Goal: Task Accomplishment & Management: Use online tool/utility

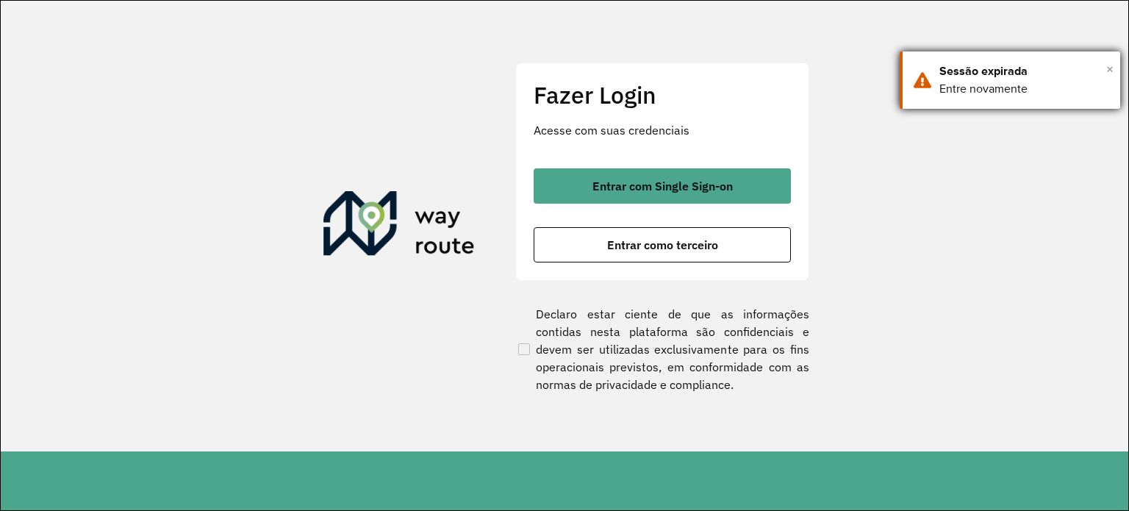
click at [1107, 68] on span "×" at bounding box center [1110, 69] width 7 height 22
click at [1113, 68] on span "×" at bounding box center [1110, 69] width 7 height 22
click at [1112, 63] on span "×" at bounding box center [1110, 69] width 7 height 22
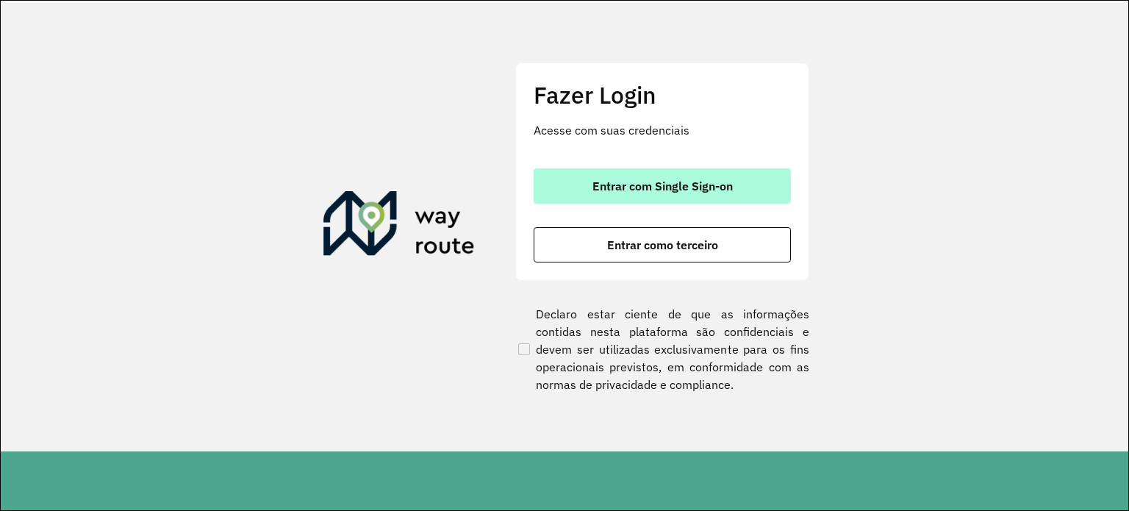
click at [603, 180] on span "Entrar com Single Sign-on" at bounding box center [663, 186] width 140 height 12
click at [695, 188] on span "Entrar com Single Sign-on" at bounding box center [663, 186] width 140 height 12
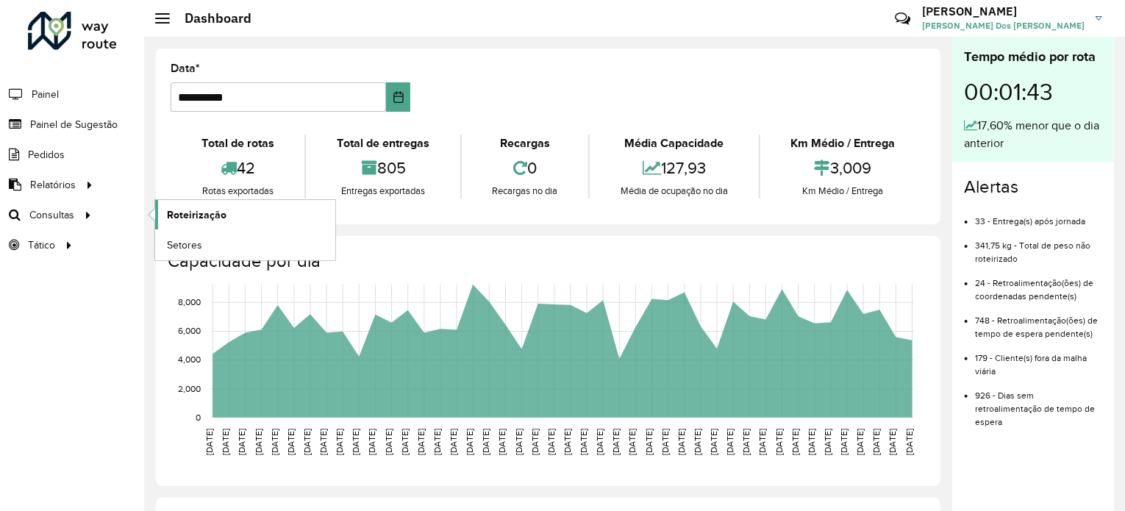
click at [171, 208] on span "Roteirização" at bounding box center [197, 214] width 60 height 15
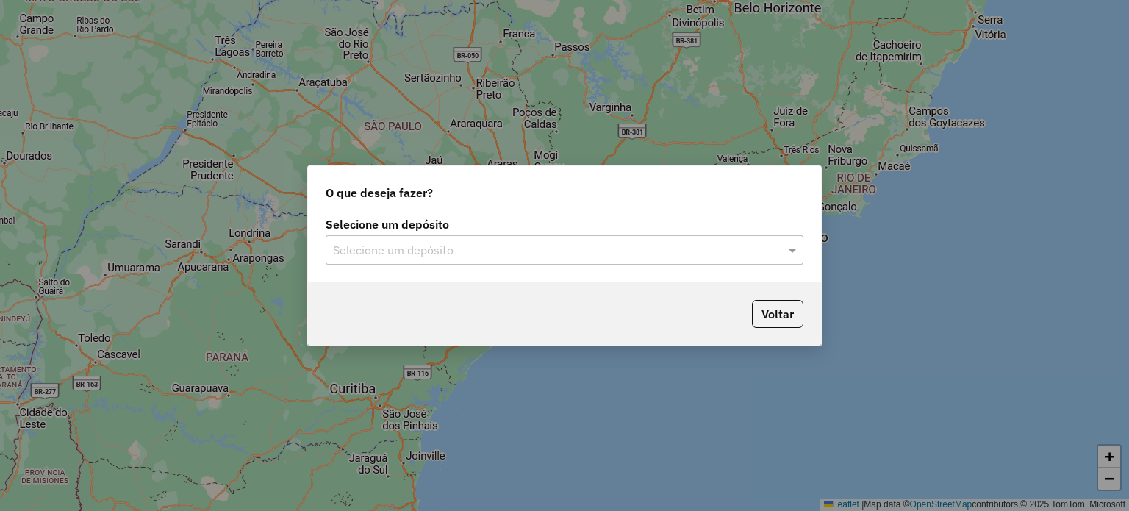
click at [532, 265] on div "Selecione um depósito Selecione um depósito" at bounding box center [564, 247] width 513 height 69
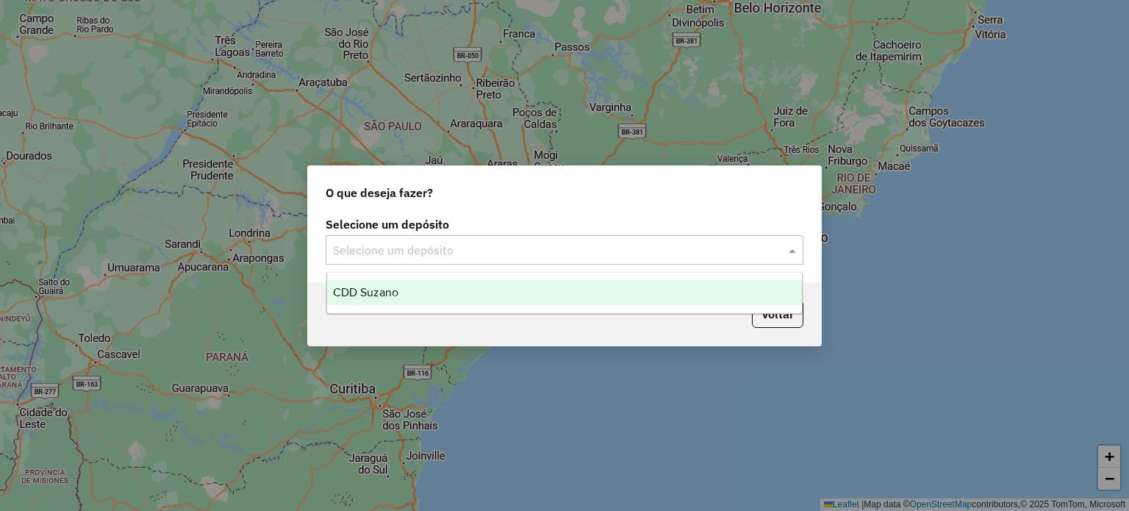
click at [536, 254] on input "text" at bounding box center [550, 251] width 434 height 18
click at [383, 291] on span "CDD Suzano" at bounding box center [365, 292] width 65 height 12
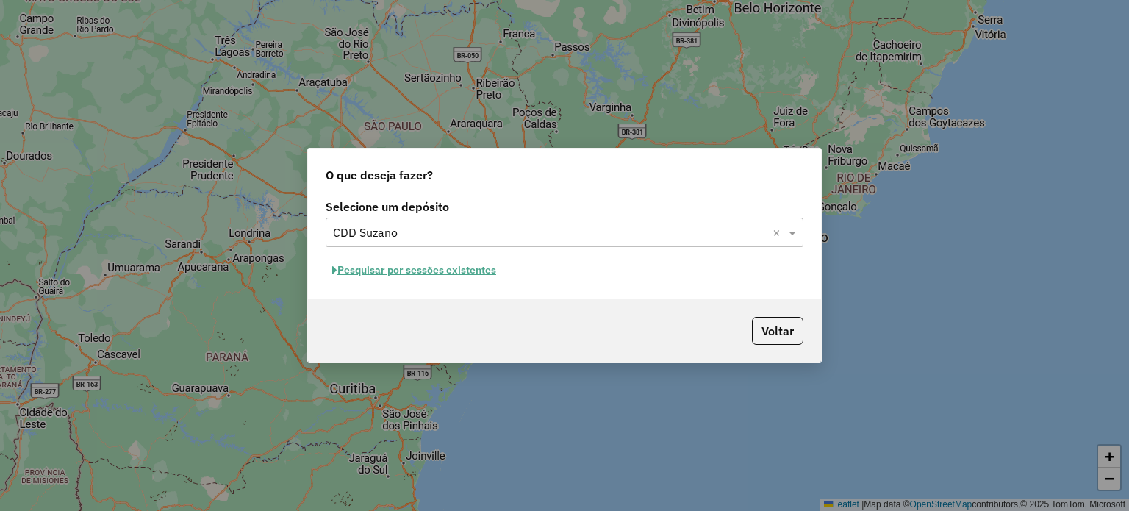
click at [458, 271] on button "Pesquisar por sessões existentes" at bounding box center [414, 270] width 177 height 23
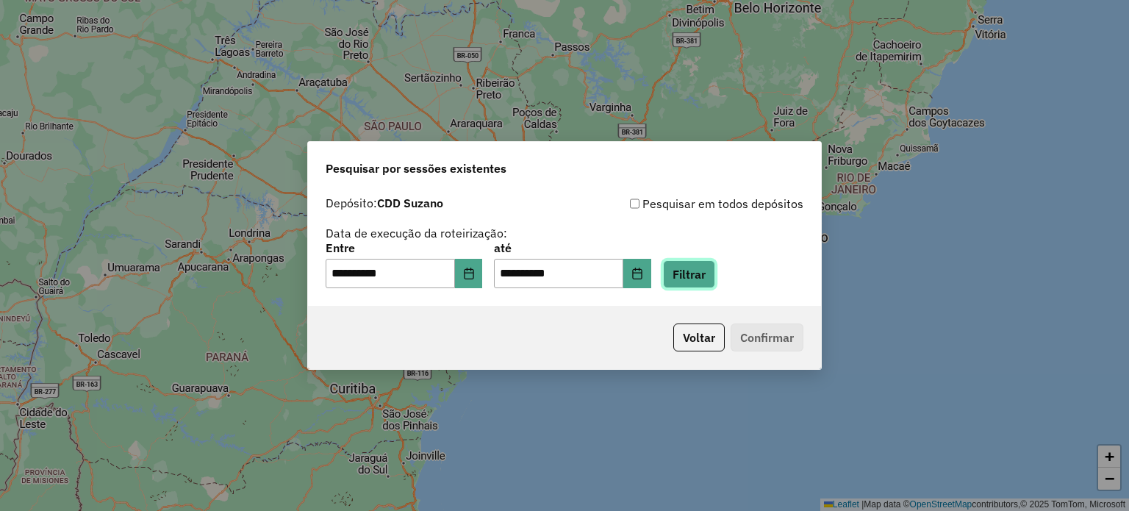
click at [709, 267] on button "Filtrar" at bounding box center [689, 274] width 52 height 28
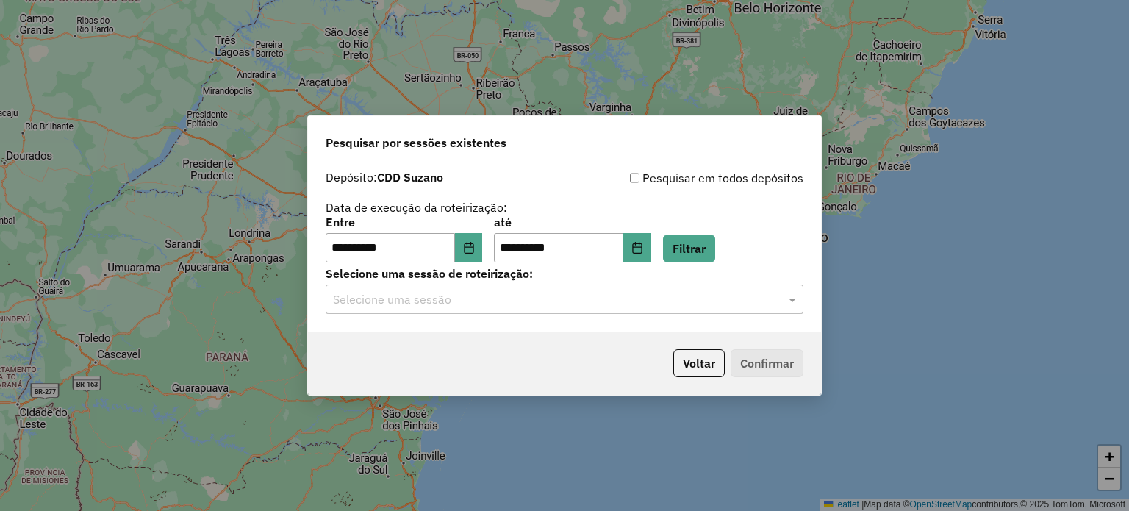
click at [638, 304] on input "text" at bounding box center [550, 300] width 434 height 18
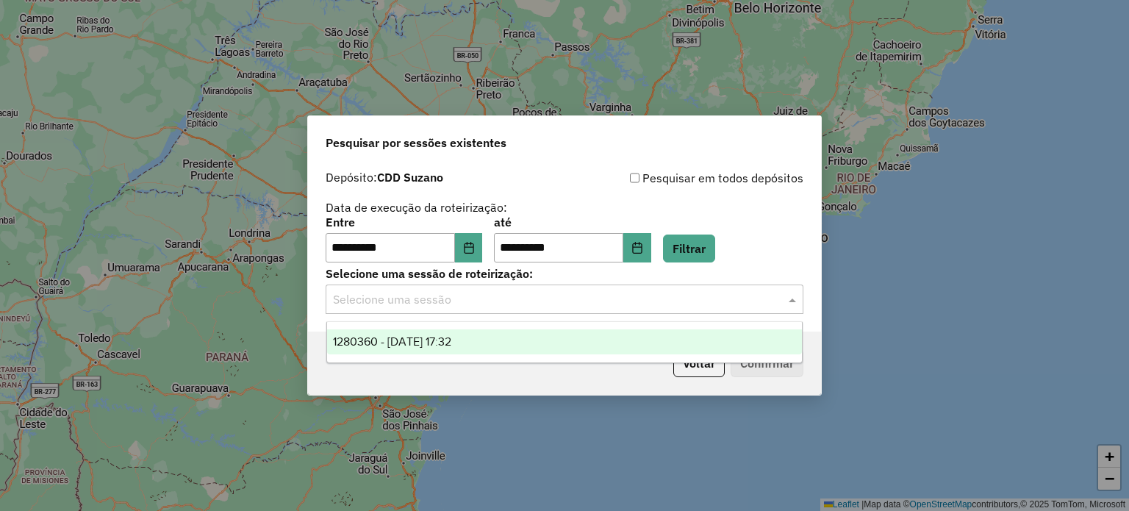
click at [568, 332] on div "1280360 - 22/09/2025 17:32" at bounding box center [565, 341] width 476 height 25
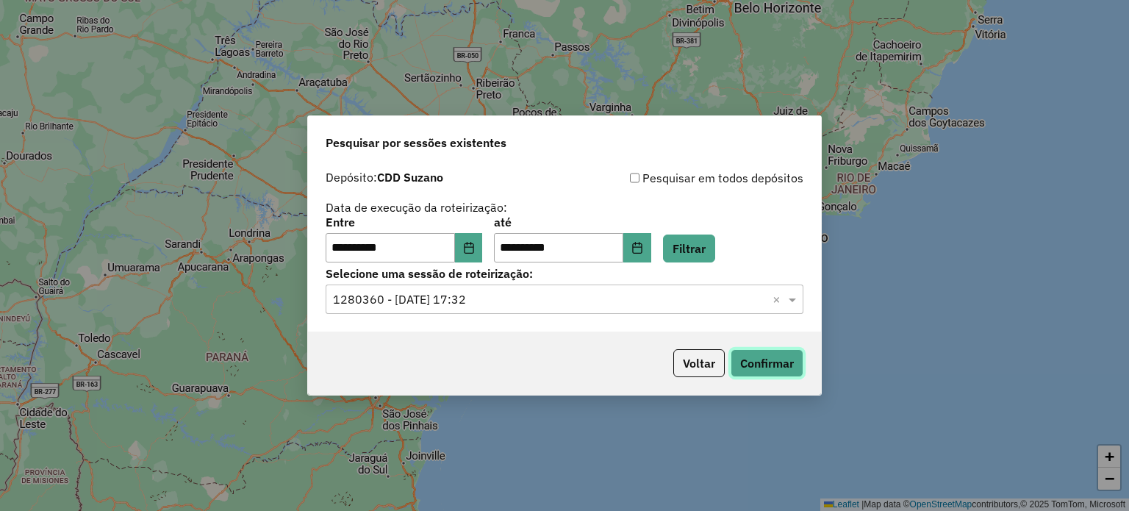
click at [753, 357] on button "Confirmar" at bounding box center [767, 363] width 73 height 28
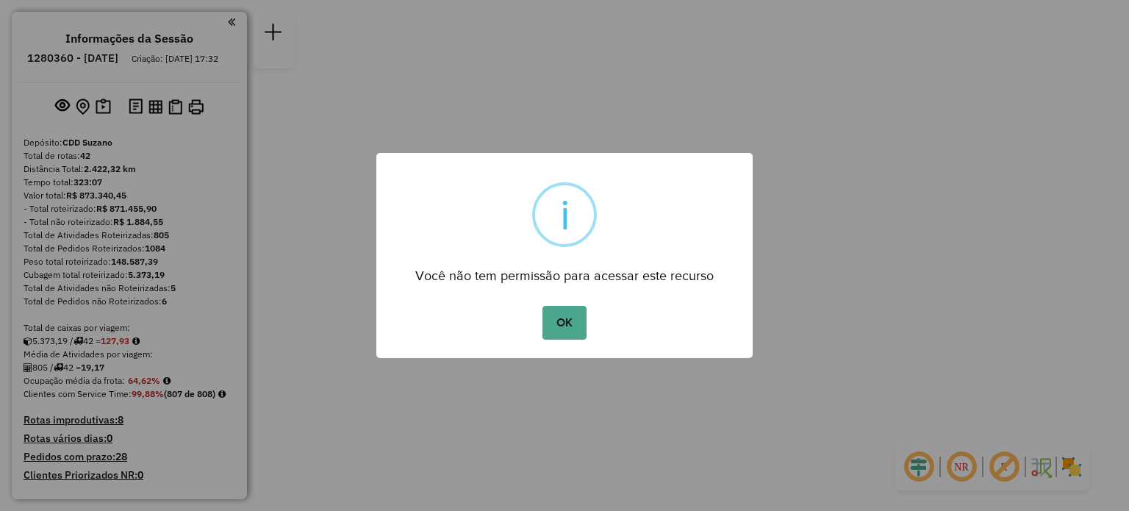
click at [543, 306] on button "OK" at bounding box center [564, 323] width 43 height 34
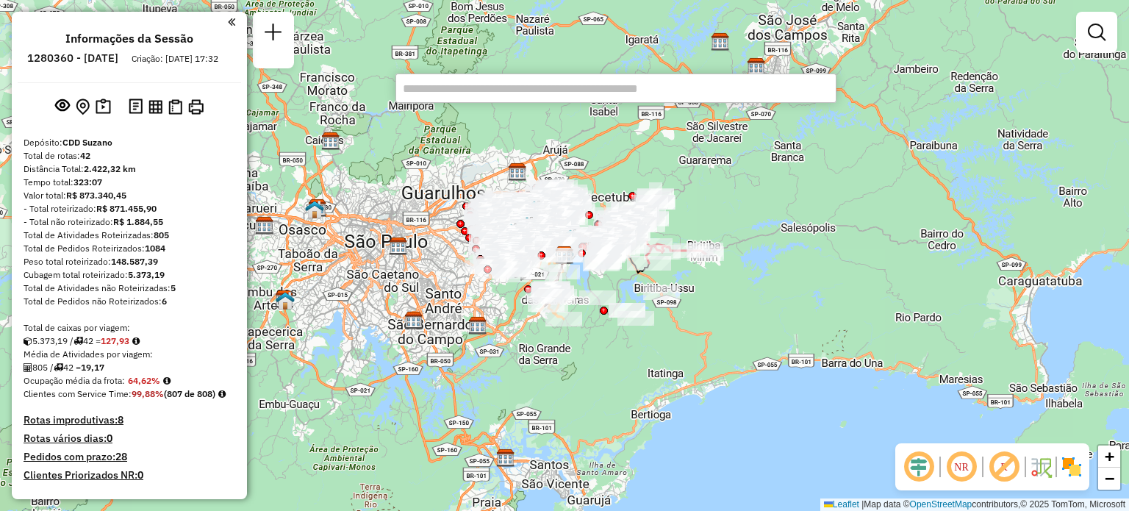
click at [884, 51] on div "Janela de atendimento Grade de atendimento Capacidade Transportadoras Veículos …" at bounding box center [564, 255] width 1129 height 511
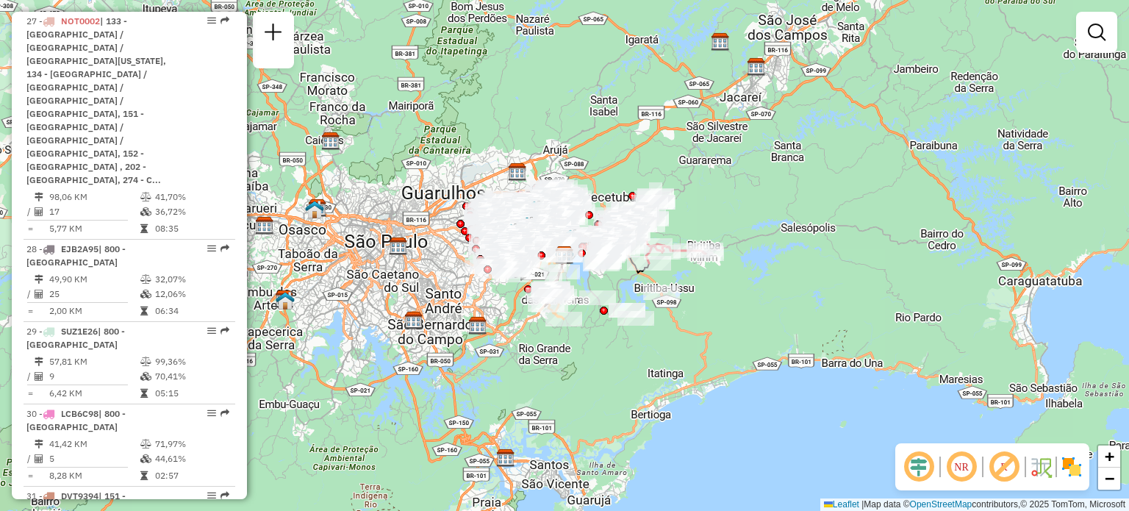
scroll to position [373, 0]
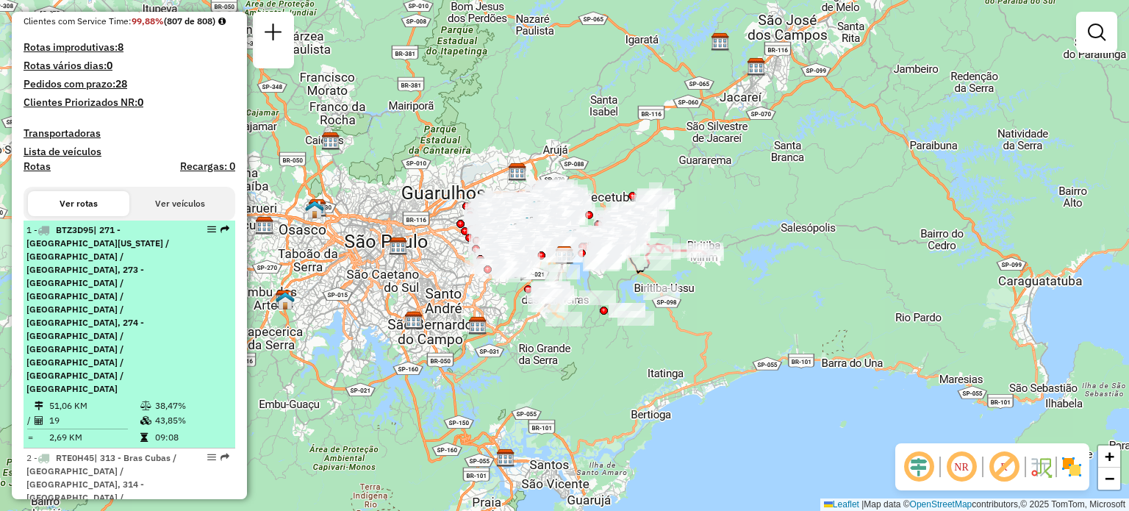
select select "**********"
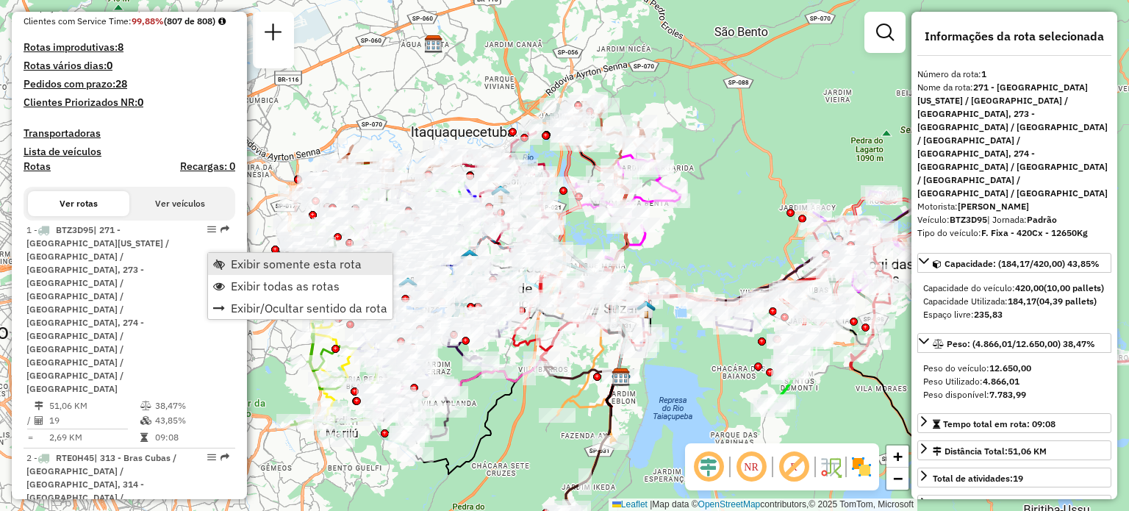
click at [229, 257] on link "Exibir somente esta rota" at bounding box center [300, 264] width 185 height 22
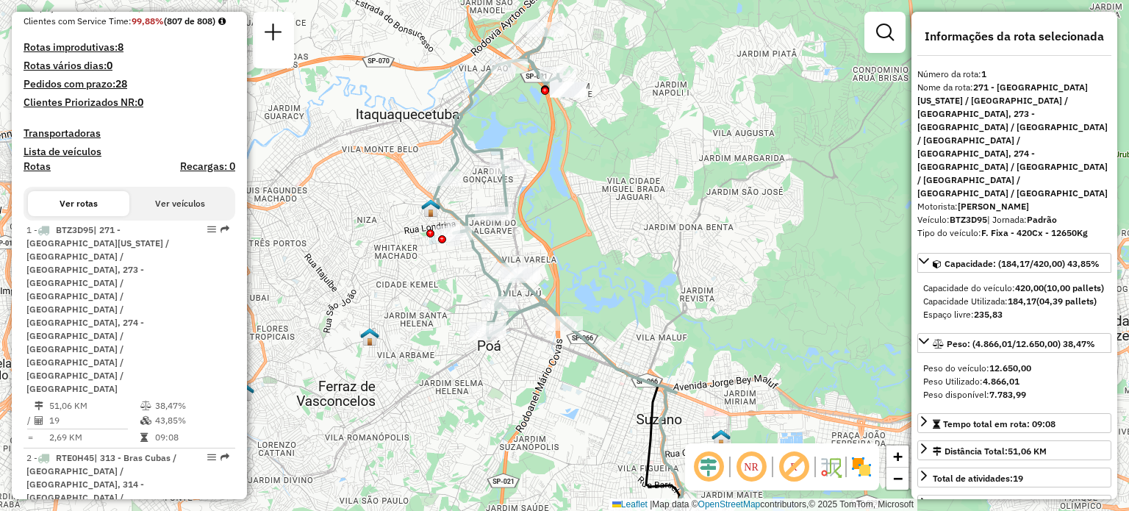
drag, startPoint x: 593, startPoint y: 225, endPoint x: 631, endPoint y: 264, distance: 54.1
click at [631, 264] on div "Janela de atendimento Grade de atendimento Capacidade Transportadoras Veículos …" at bounding box center [564, 255] width 1129 height 511
click at [612, 244] on div "Janela de atendimento Grade de atendimento Capacidade Transportadoras Veículos …" at bounding box center [564, 255] width 1129 height 511
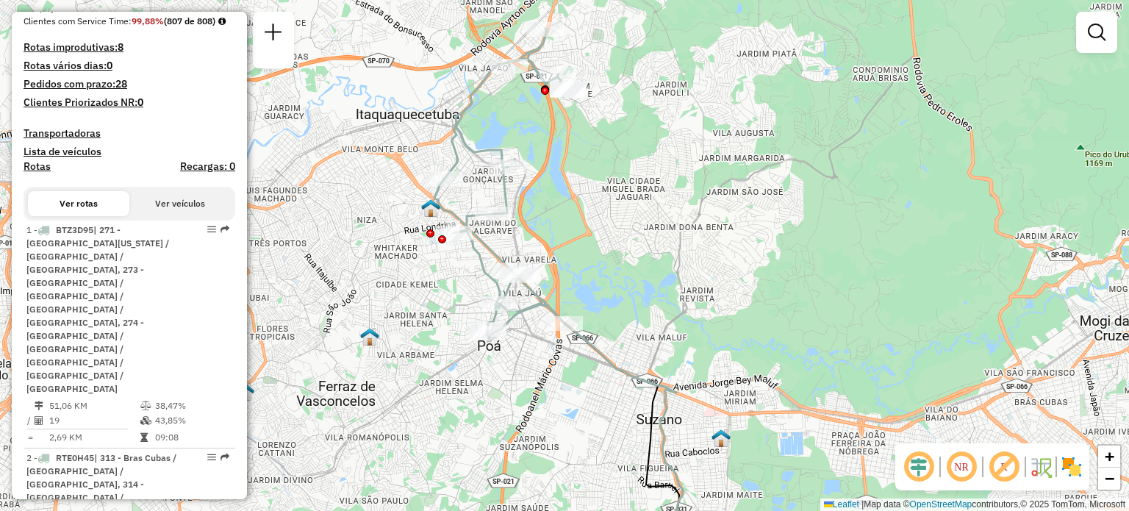
click at [1009, 468] on em at bounding box center [1004, 466] width 35 height 35
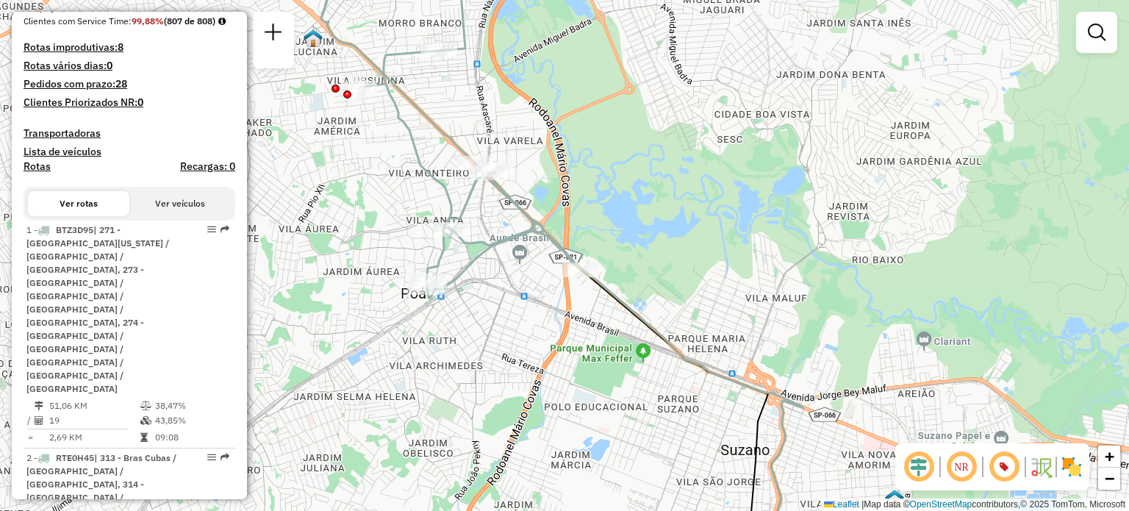
drag, startPoint x: 437, startPoint y: 321, endPoint x: 482, endPoint y: 321, distance: 44.9
click at [482, 321] on div "Janela de atendimento Grade de atendimento Capacidade Transportadoras Veículos …" at bounding box center [564, 255] width 1129 height 511
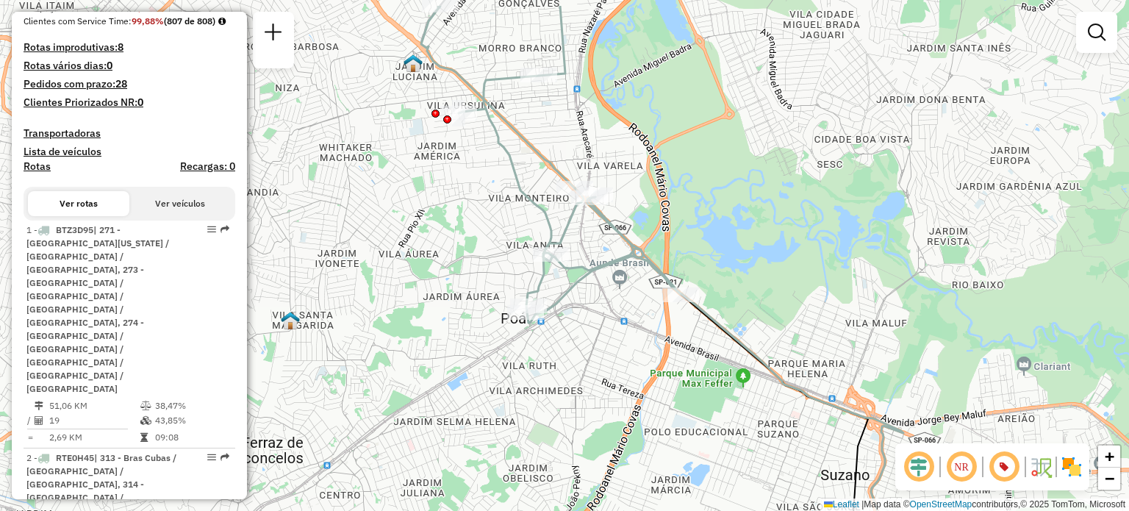
drag, startPoint x: 594, startPoint y: 204, endPoint x: 593, endPoint y: 273, distance: 69.1
click at [593, 273] on g at bounding box center [497, 312] width 830 height 613
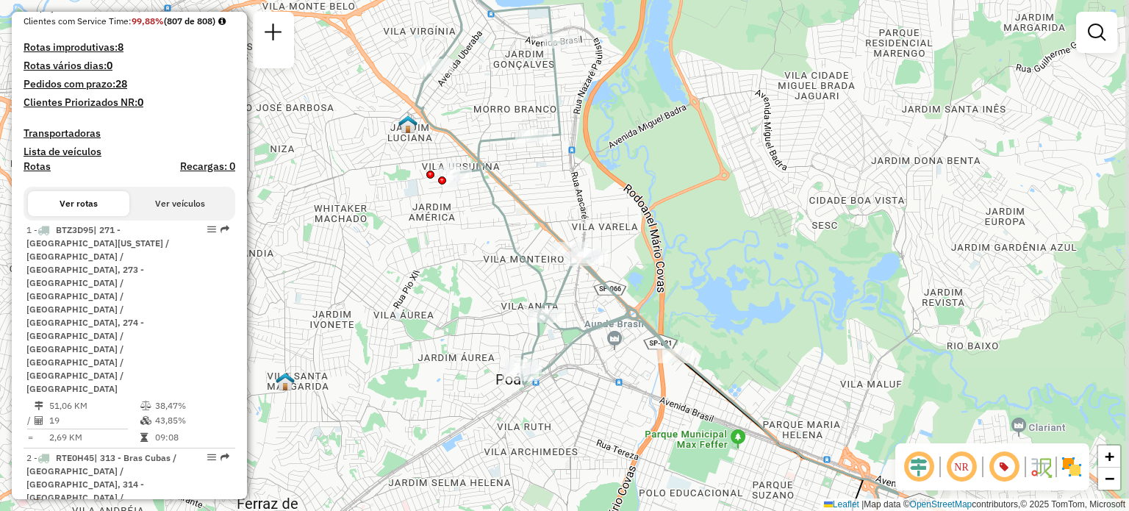
drag, startPoint x: 699, startPoint y: 173, endPoint x: 694, endPoint y: 221, distance: 48.8
click at [694, 221] on div "Janela de atendimento Grade de atendimento Capacidade Transportadoras Veículos …" at bounding box center [564, 255] width 1129 height 511
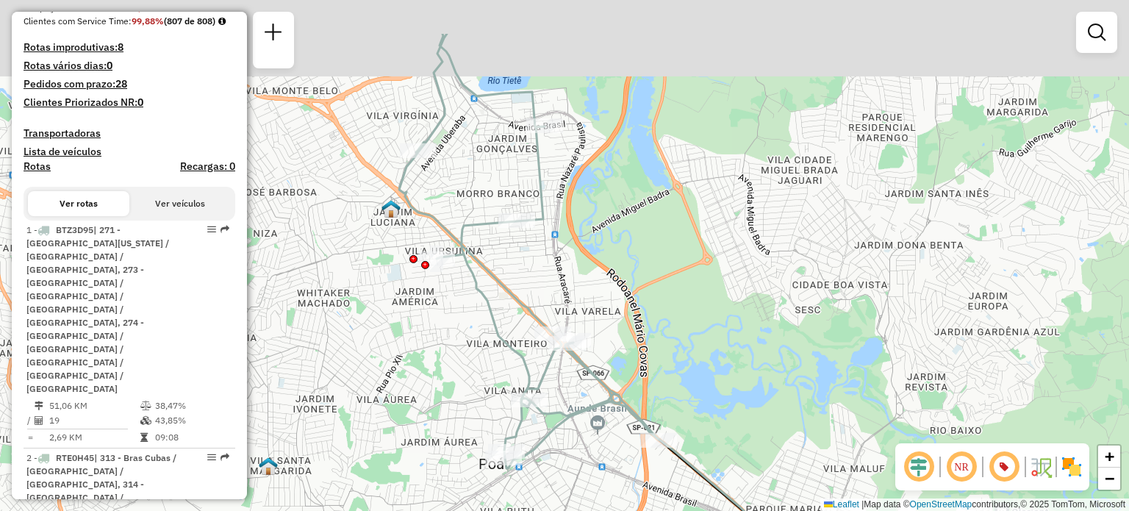
drag, startPoint x: 697, startPoint y: 174, endPoint x: 680, endPoint y: 258, distance: 86.2
click at [680, 258] on div "Janela de atendimento Grade de atendimento Capacidade Transportadoras Veículos …" at bounding box center [564, 255] width 1129 height 511
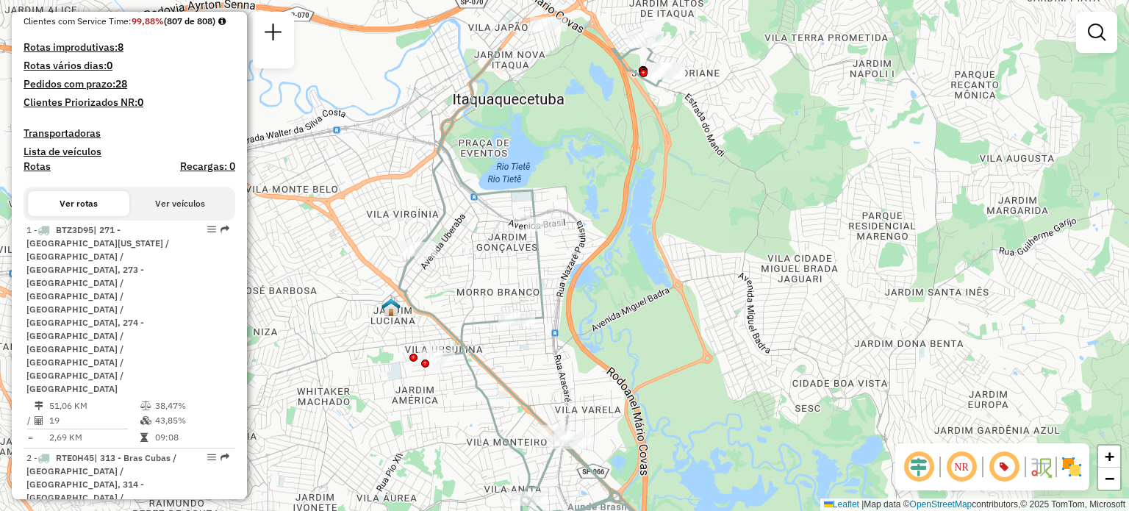
drag, startPoint x: 648, startPoint y: 212, endPoint x: 648, endPoint y: 310, distance: 97.8
click at [648, 310] on div "Janela de atendimento Grade de atendimento Capacidade Transportadoras Veículos …" at bounding box center [564, 255] width 1129 height 511
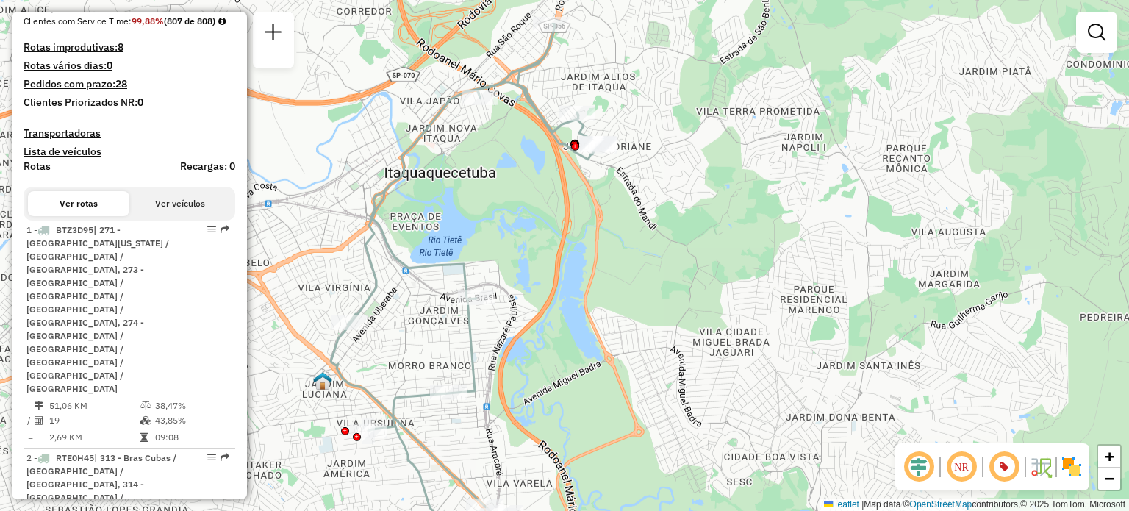
drag, startPoint x: 665, startPoint y: 244, endPoint x: 596, endPoint y: 318, distance: 100.4
click at [596, 318] on div "Janela de atendimento Grade de atendimento Capacidade Transportadoras Veículos …" at bounding box center [564, 255] width 1129 height 511
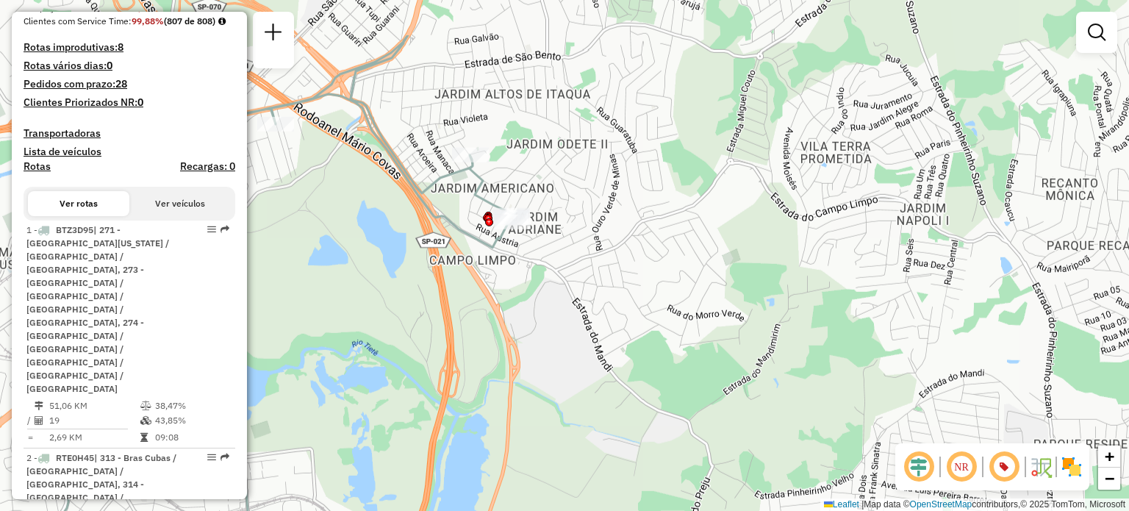
drag, startPoint x: 620, startPoint y: 176, endPoint x: 538, endPoint y: 262, distance: 118.6
click at [538, 262] on div "Janela de atendimento Grade de atendimento Capacidade Transportadoras Veículos …" at bounding box center [564, 255] width 1129 height 511
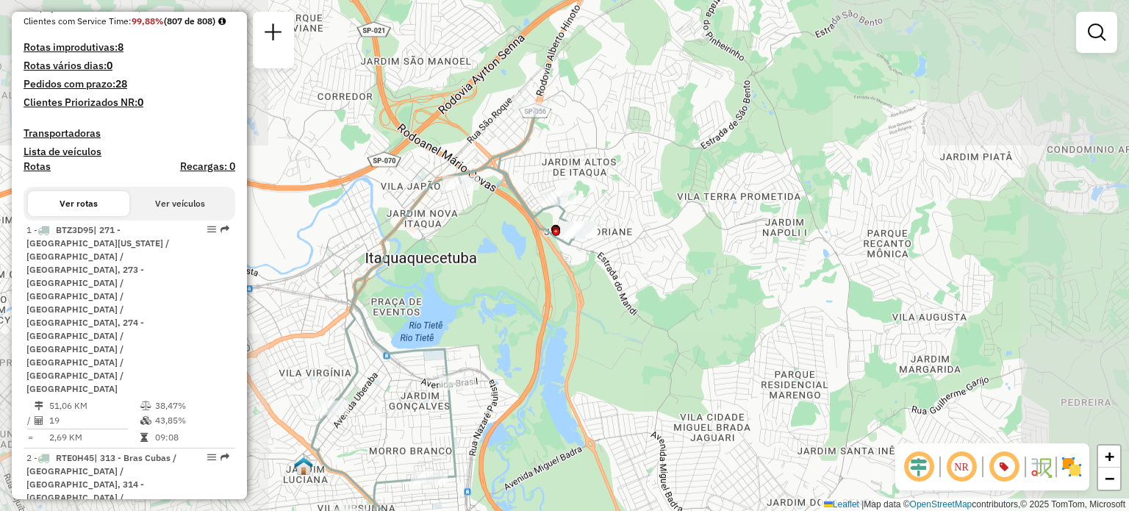
drag, startPoint x: 644, startPoint y: 167, endPoint x: 691, endPoint y: 267, distance: 110.5
click at [691, 267] on div "Janela de atendimento Grade de atendimento Capacidade Transportadoras Veículos …" at bounding box center [564, 255] width 1129 height 511
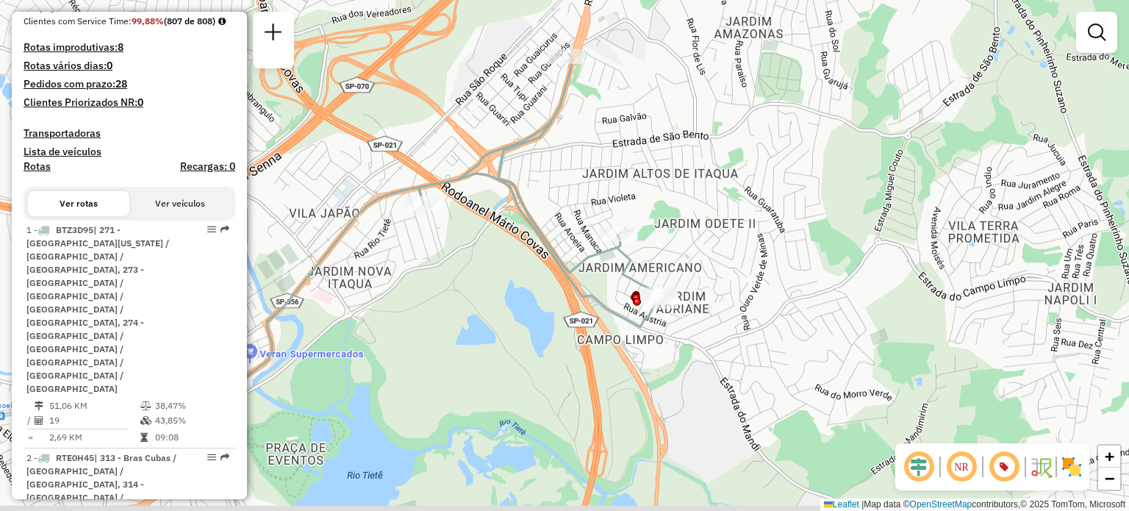
drag, startPoint x: 746, startPoint y: 367, endPoint x: 738, endPoint y: 240, distance: 126.7
click at [738, 240] on div "Janela de atendimento Grade de atendimento Capacidade Transportadoras Veículos …" at bounding box center [564, 255] width 1129 height 511
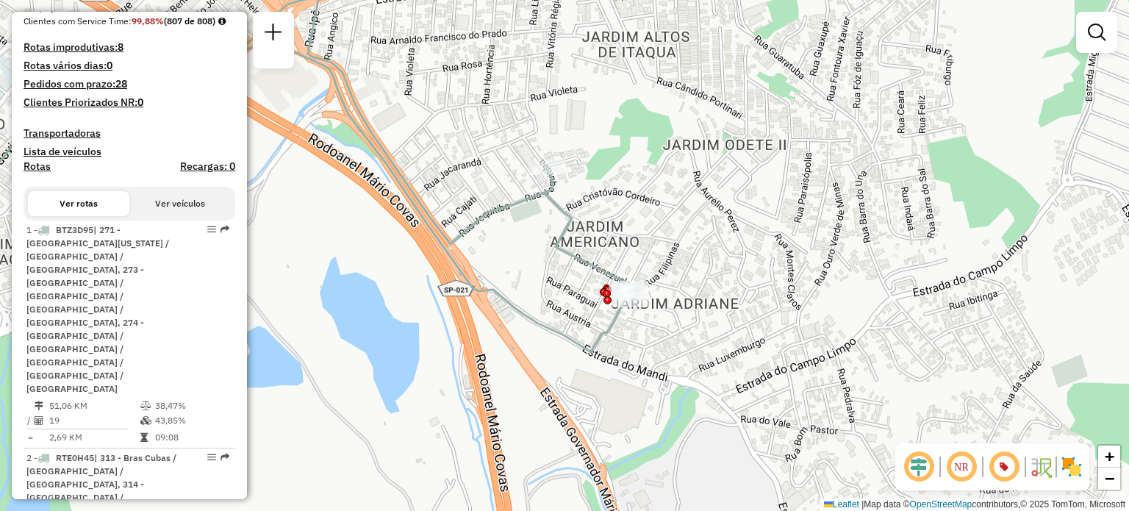
drag, startPoint x: 712, startPoint y: 289, endPoint x: 709, endPoint y: 164, distance: 125.0
click at [712, 164] on div "Janela de atendimento Grade de atendimento Capacidade Transportadoras Veículos …" at bounding box center [564, 255] width 1129 height 511
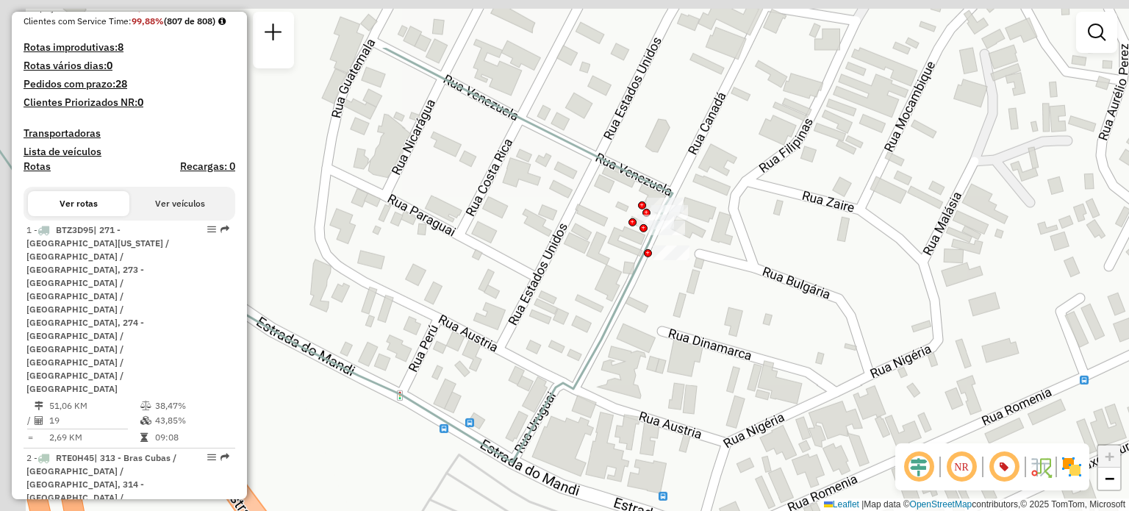
click at [732, 259] on div "Janela de atendimento Grade de atendimento Capacidade Transportadoras Veículos …" at bounding box center [564, 255] width 1129 height 511
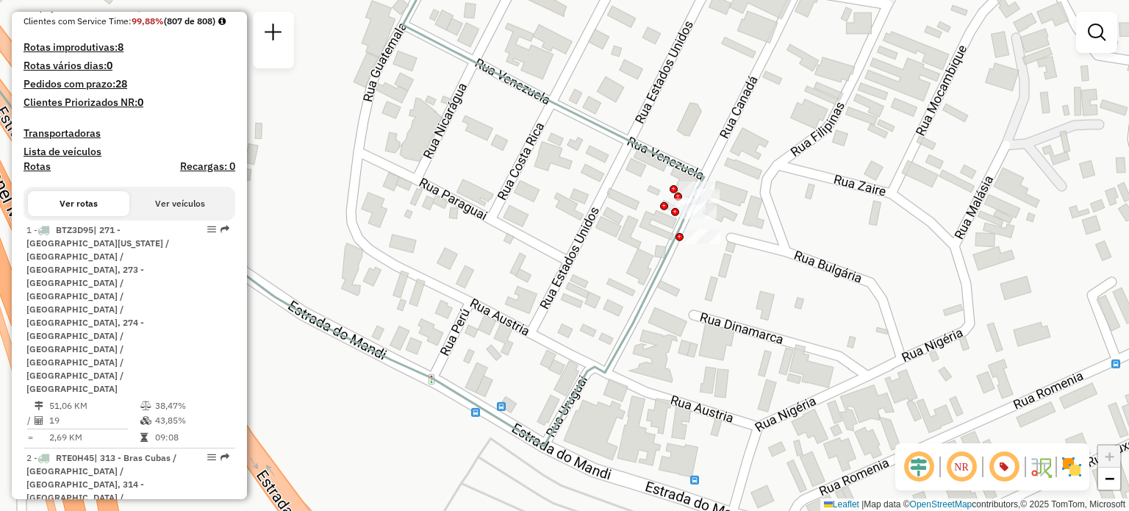
drag, startPoint x: 741, startPoint y: 214, endPoint x: 752, endPoint y: 211, distance: 11.4
click at [752, 211] on div "Janela de atendimento Grade de atendimento Capacidade Transportadoras Veículos …" at bounding box center [564, 255] width 1129 height 511
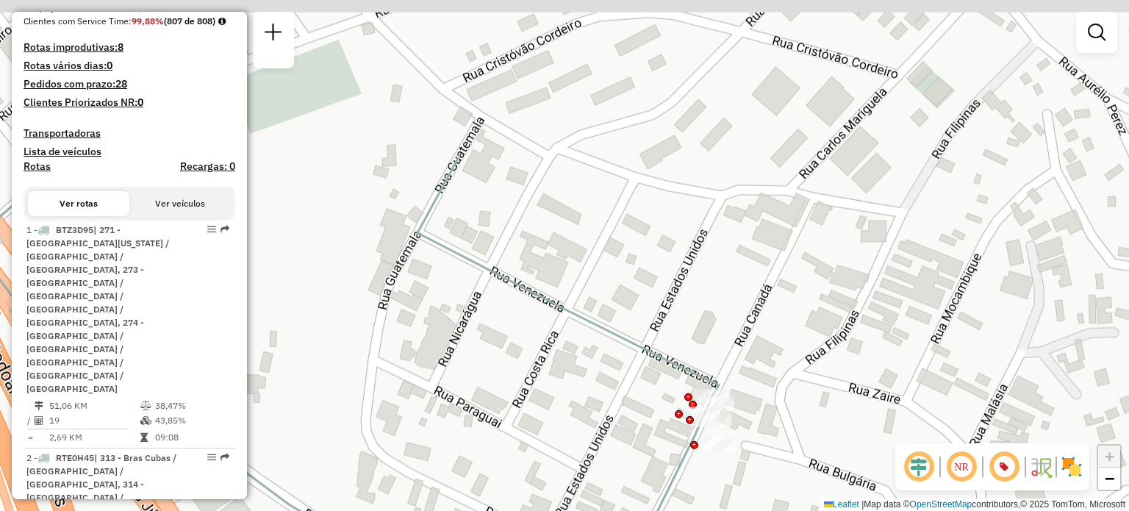
drag, startPoint x: 581, startPoint y: 95, endPoint x: 596, endPoint y: 221, distance: 127.4
click at [596, 302] on div "Janela de atendimento Grade de atendimento Capacidade Transportadoras Veículos …" at bounding box center [564, 255] width 1129 height 511
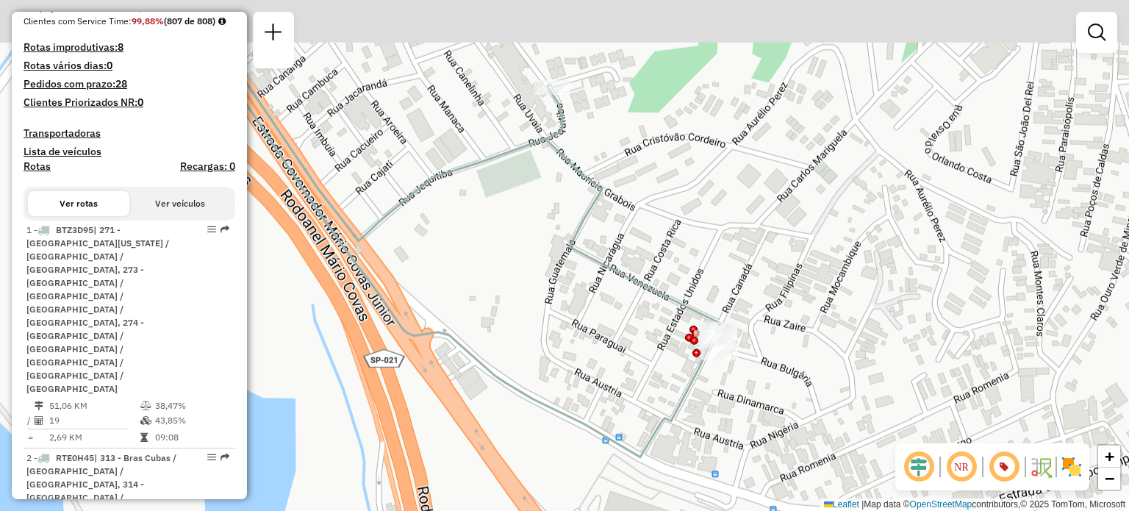
drag, startPoint x: 562, startPoint y: 240, endPoint x: 593, endPoint y: 358, distance: 121.8
click at [602, 373] on div "Janela de atendimento Grade de atendimento Capacidade Transportadoras Veículos …" at bounding box center [564, 255] width 1129 height 511
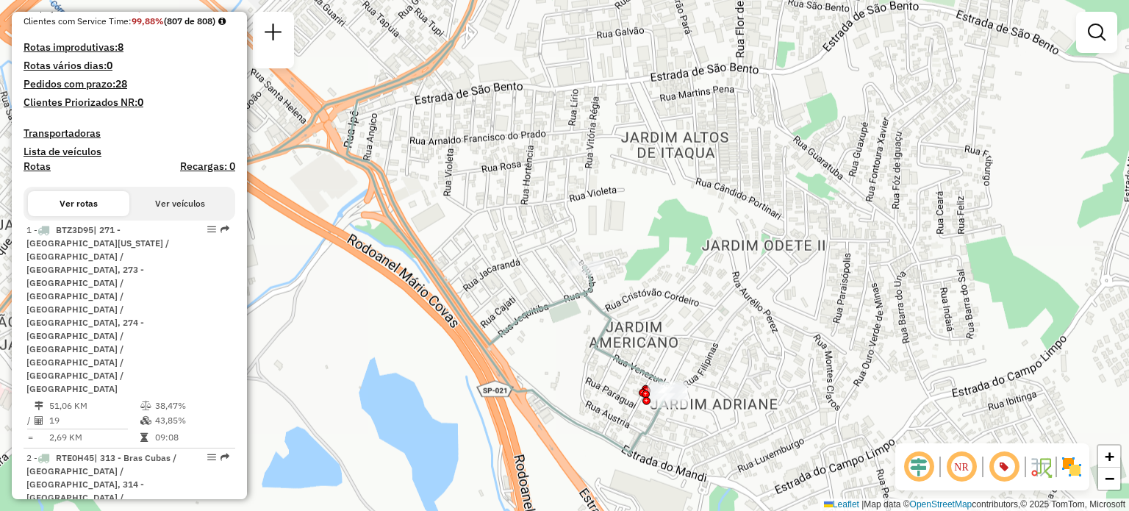
drag, startPoint x: 594, startPoint y: 279, endPoint x: 593, endPoint y: 320, distance: 41.2
click at [593, 323] on icon at bounding box center [279, 257] width 783 height 517
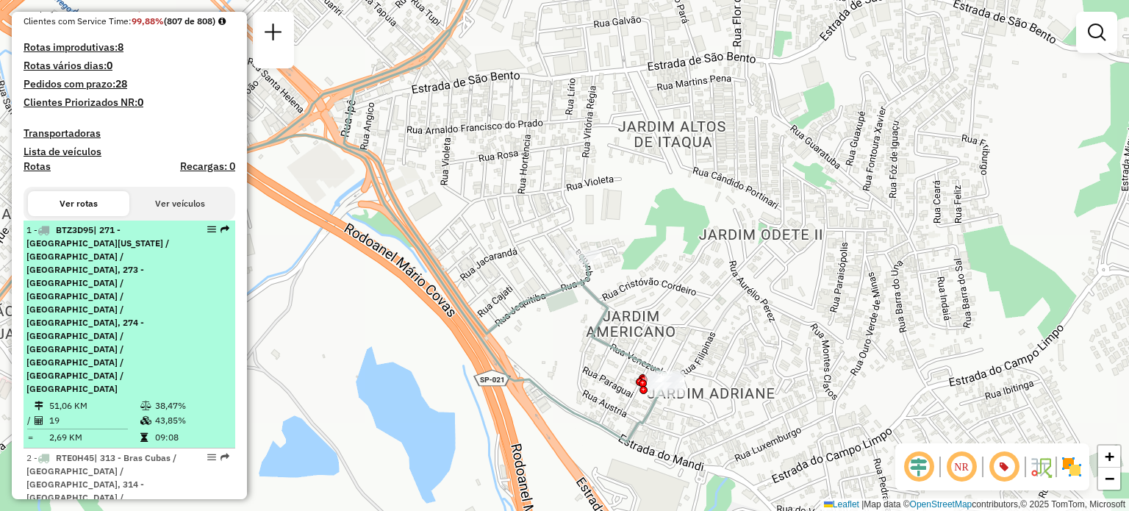
click at [185, 323] on div "1 - BTZ3D95 | 271 - Vila Virginia / Vila Ursulina / Jardim do Carmo, 273 - Jard…" at bounding box center [129, 310] width 206 height 172
select select "**********"
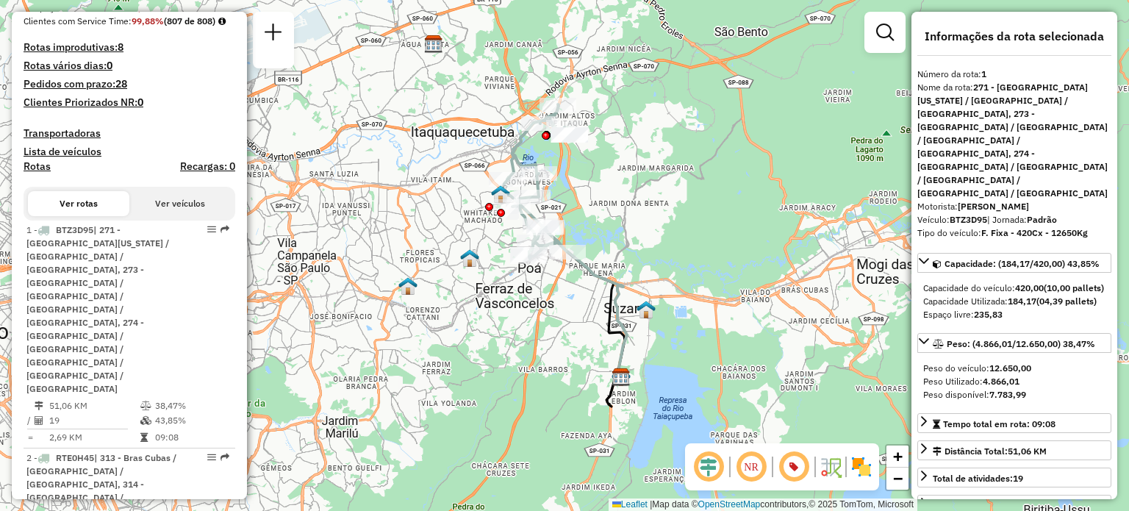
drag, startPoint x: 185, startPoint y: 323, endPoint x: 268, endPoint y: 355, distance: 89.2
click at [270, 359] on div "Janela de atendimento Grade de atendimento Capacidade Transportadoras Veículos …" at bounding box center [564, 255] width 1129 height 511
